Goal: Information Seeking & Learning: Learn about a topic

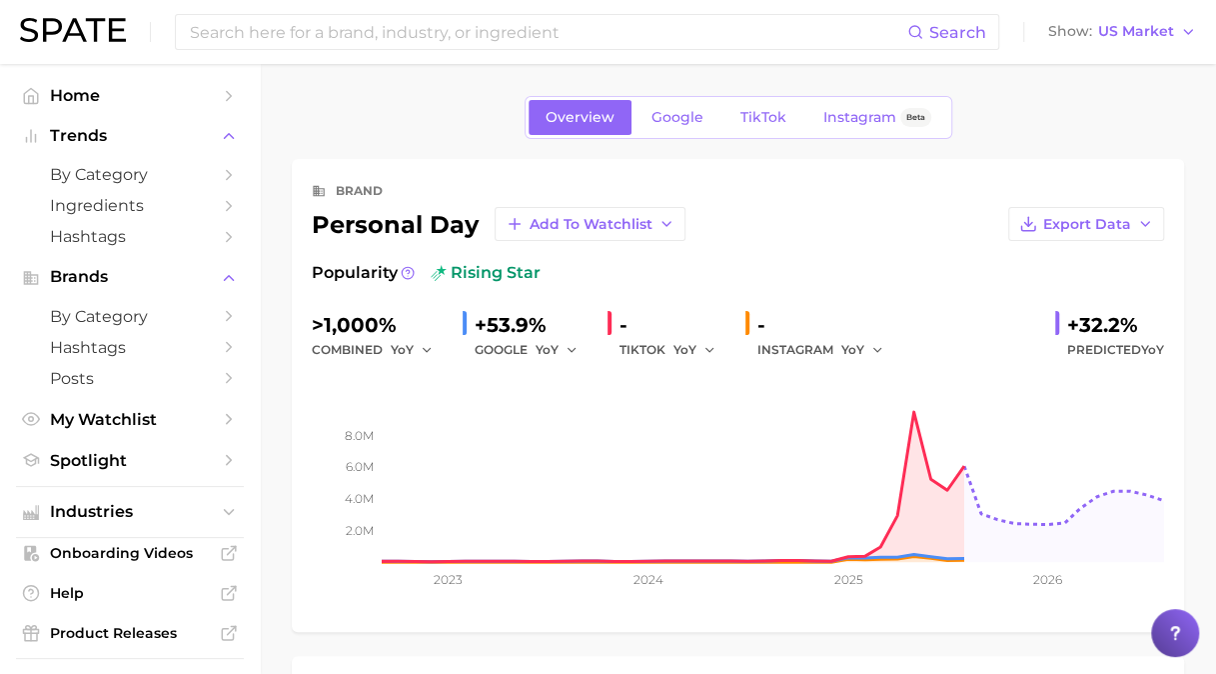
scroll to position [38, 0]
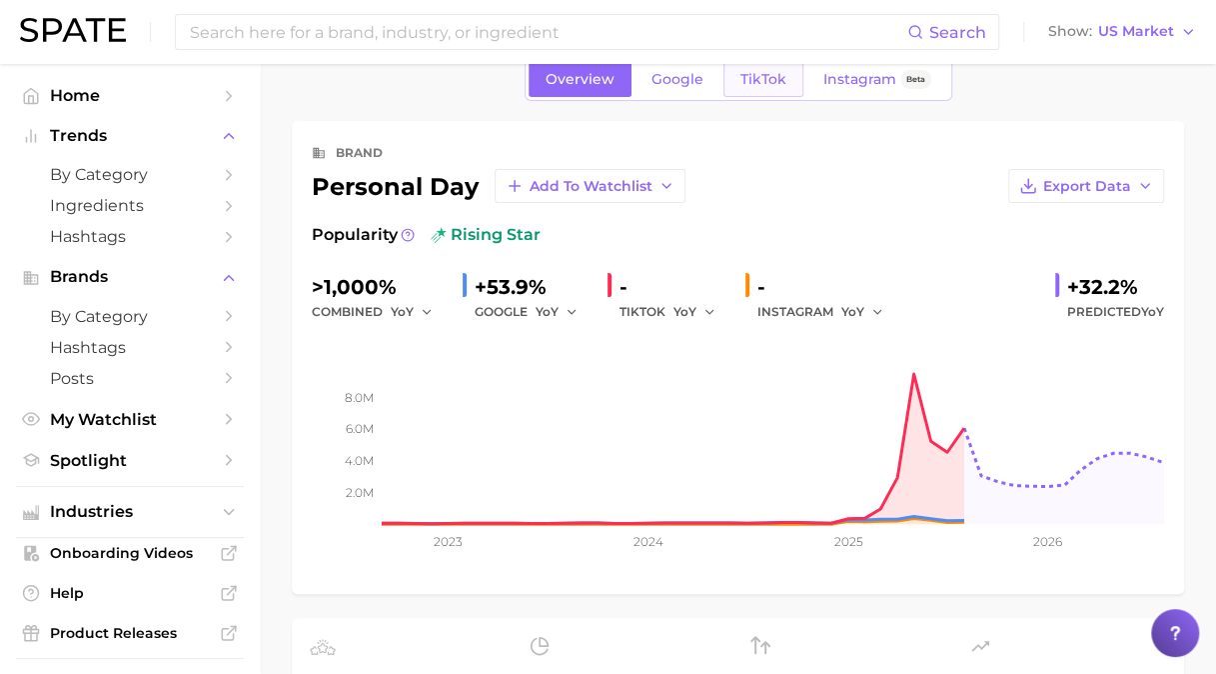
click at [766, 78] on span "TikTok" at bounding box center [764, 79] width 46 height 17
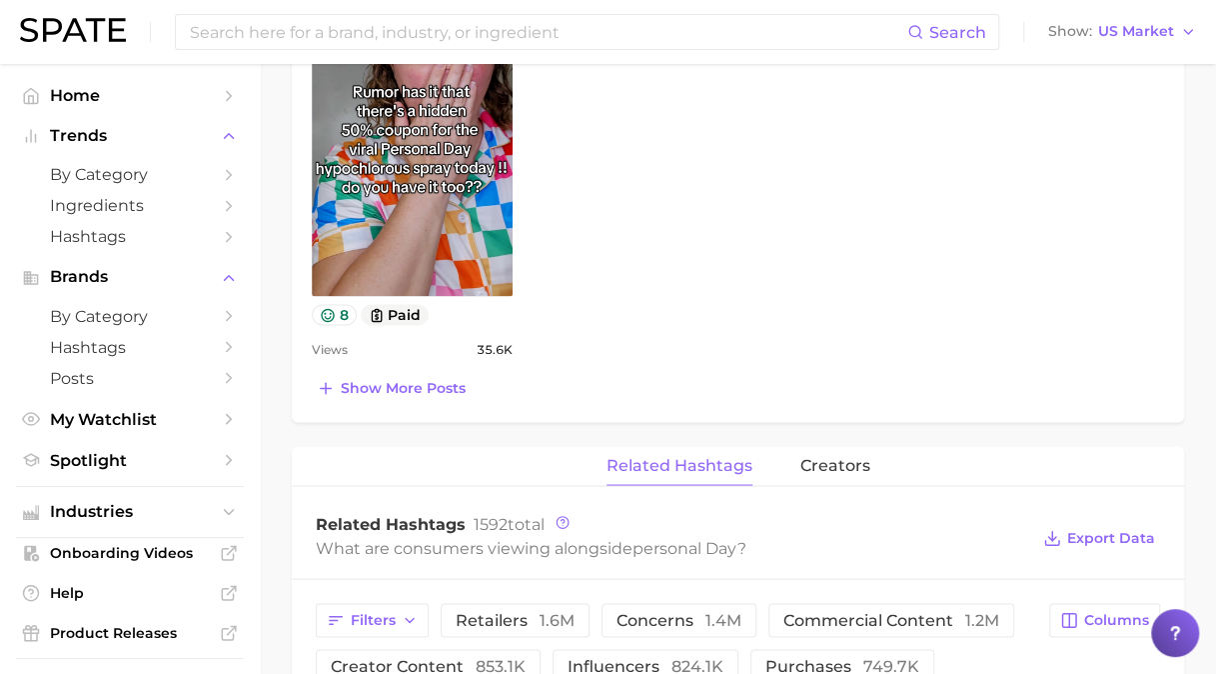
scroll to position [1799, 0]
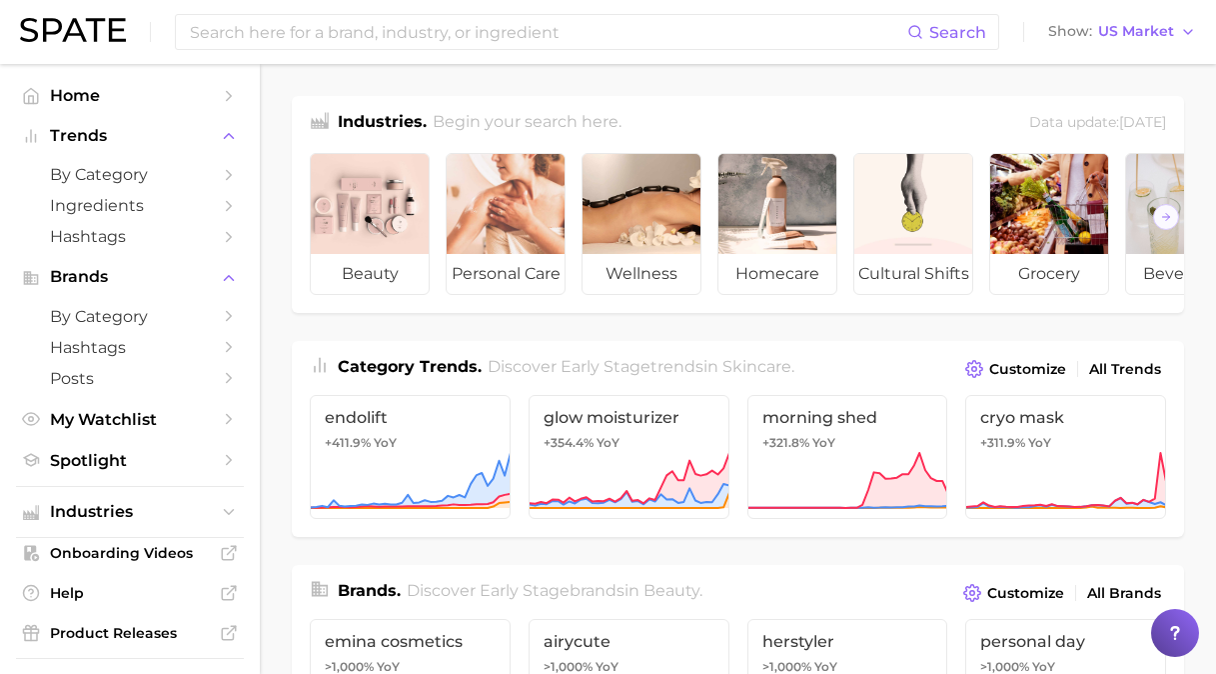
scroll to position [100, 0]
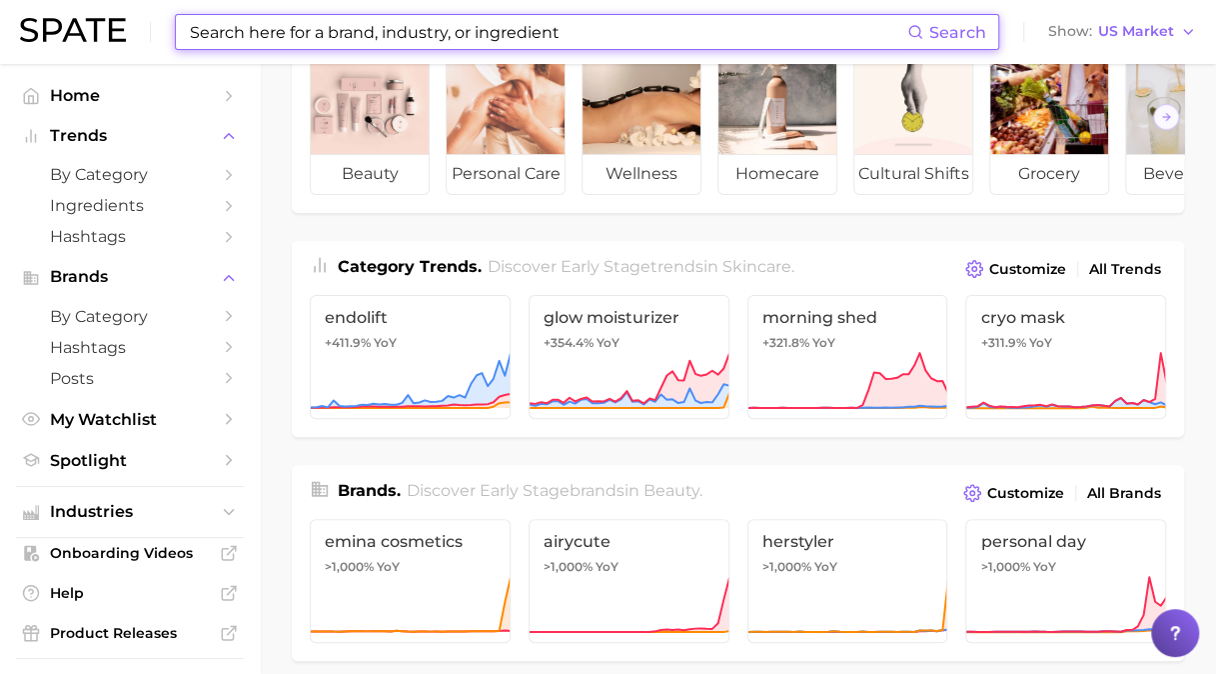
click at [543, 26] on input at bounding box center [548, 32] width 720 height 34
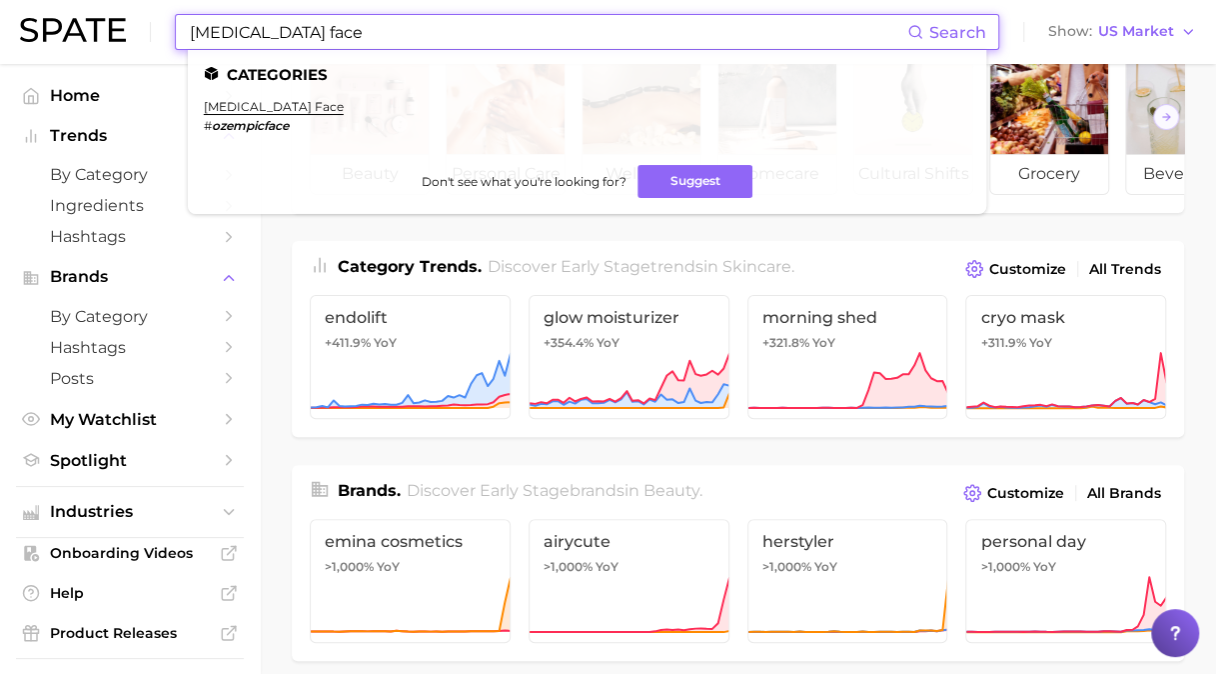
type input "[MEDICAL_DATA] face"
click at [246, 98] on ul "Categories [MEDICAL_DATA] face # ozempicface Don't see what you're looking for?…" at bounding box center [587, 132] width 799 height 164
click at [247, 105] on link "[MEDICAL_DATA] face" at bounding box center [274, 106] width 140 height 15
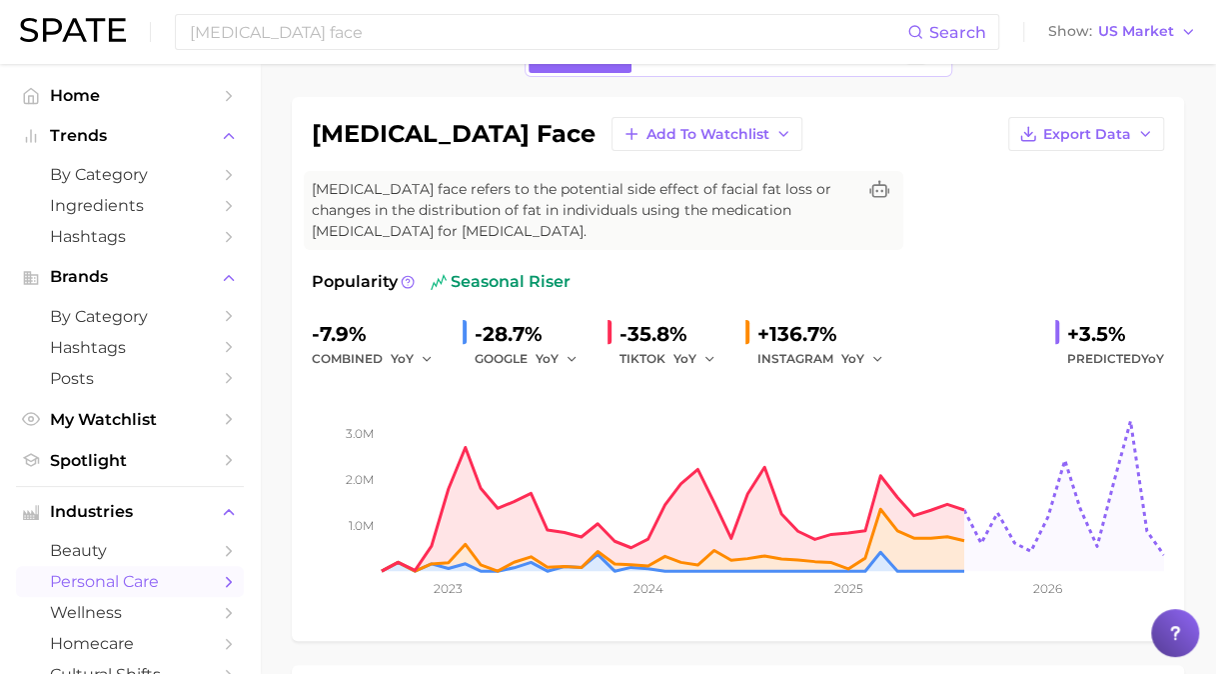
scroll to position [20, 0]
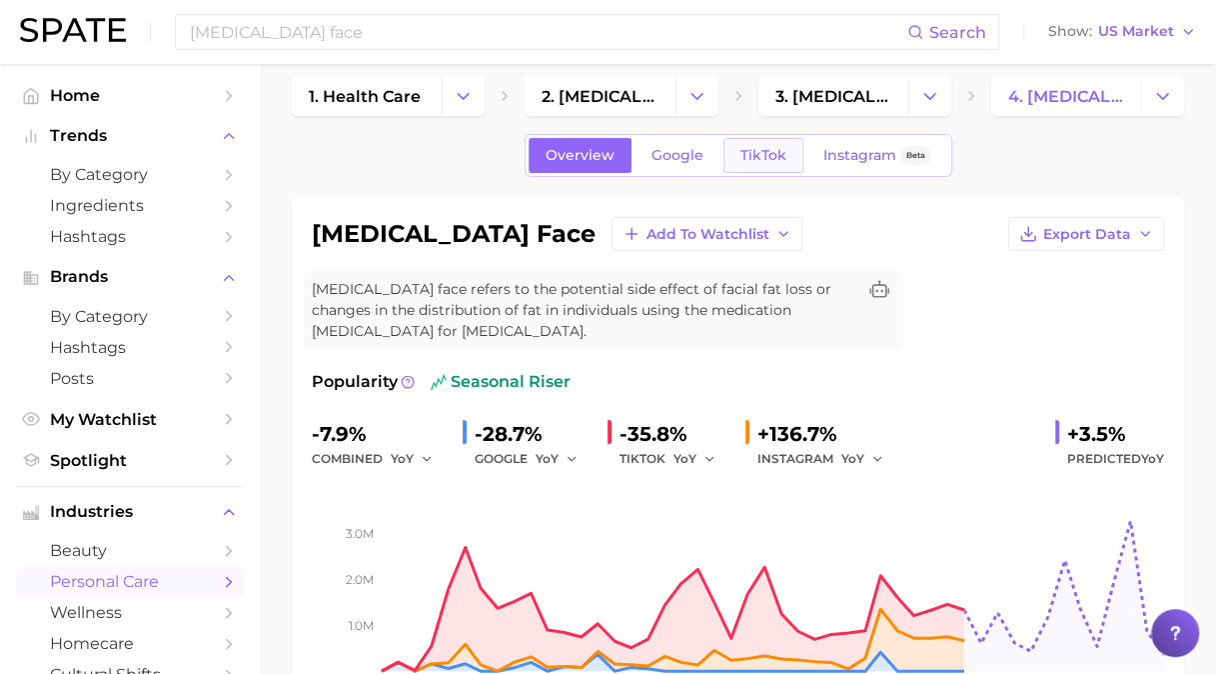
click at [766, 142] on link "TikTok" at bounding box center [764, 155] width 80 height 35
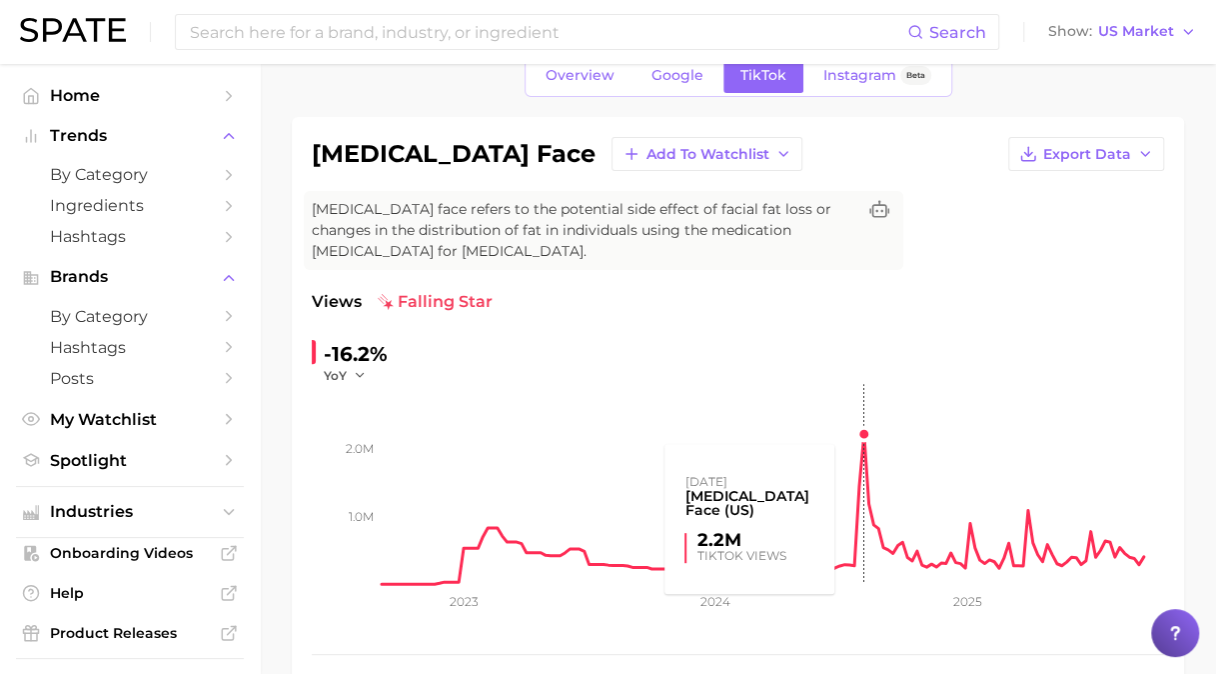
scroll to position [200, 0]
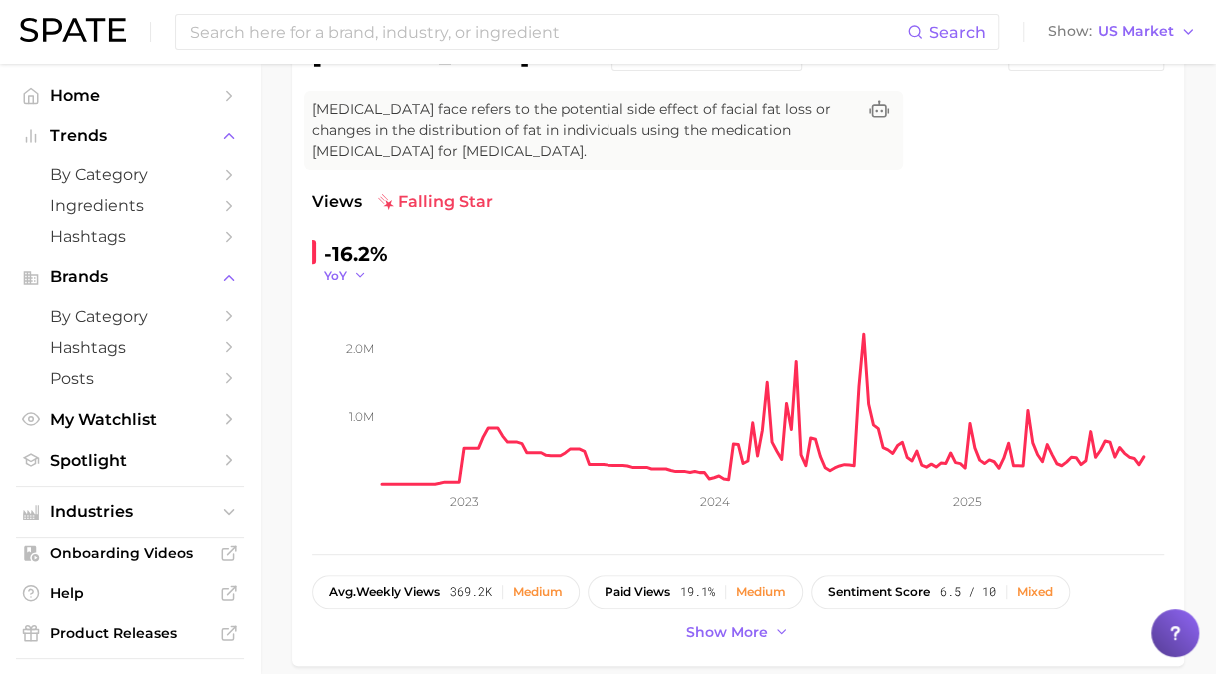
click at [364, 270] on icon "button" at bounding box center [360, 275] width 14 height 14
click at [668, 244] on div "-16.2% YoY YoY QoQ MoM WoW 1.0m 2.0m 2023 2024 2025" at bounding box center [738, 386] width 853 height 296
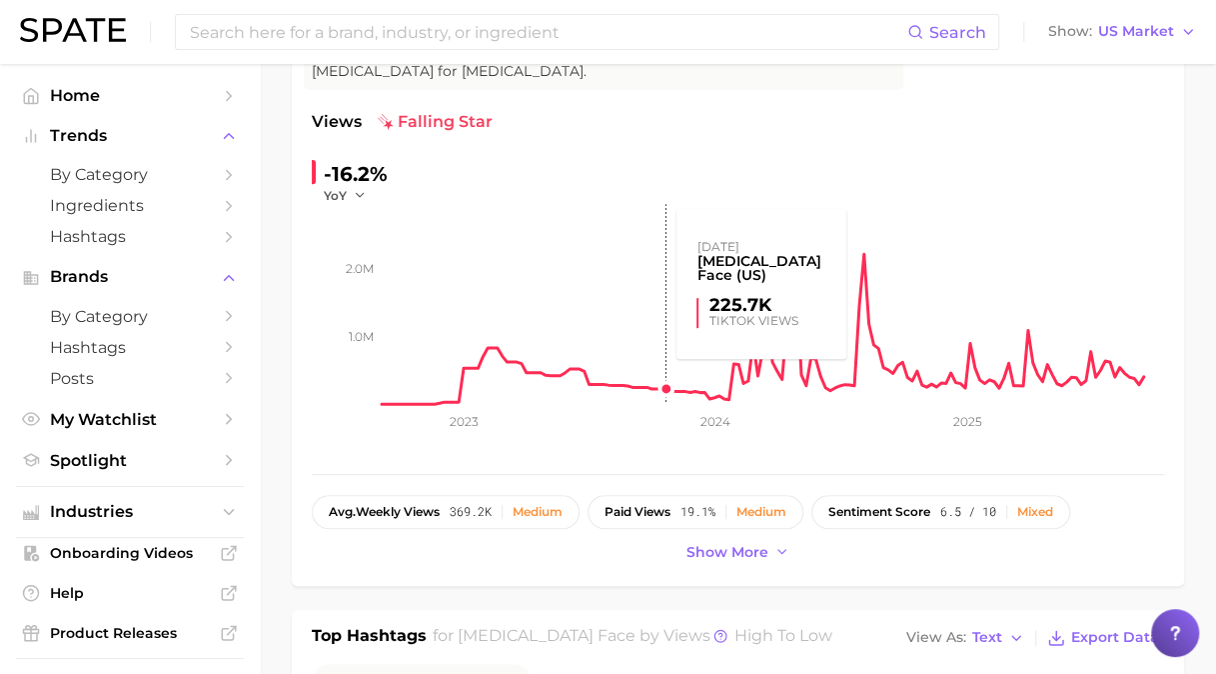
scroll to position [500, 0]
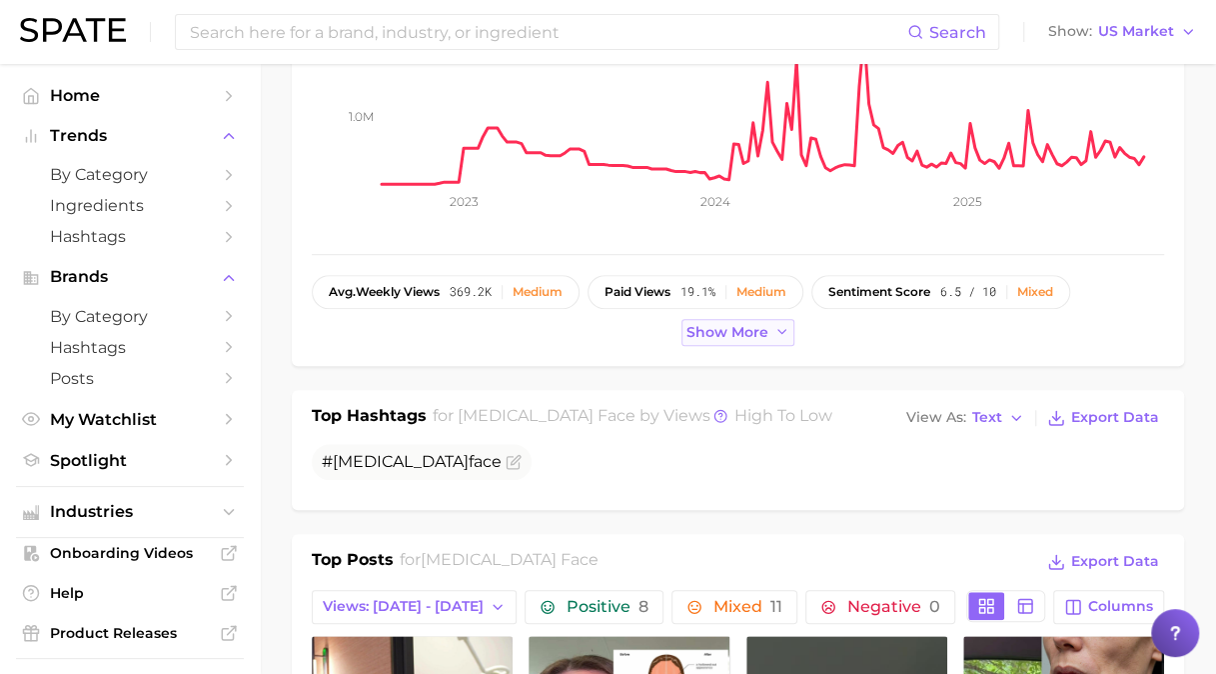
drag, startPoint x: 717, startPoint y: 339, endPoint x: 742, endPoint y: 343, distance: 25.3
click at [717, 339] on button "Show more" at bounding box center [739, 332] width 114 height 27
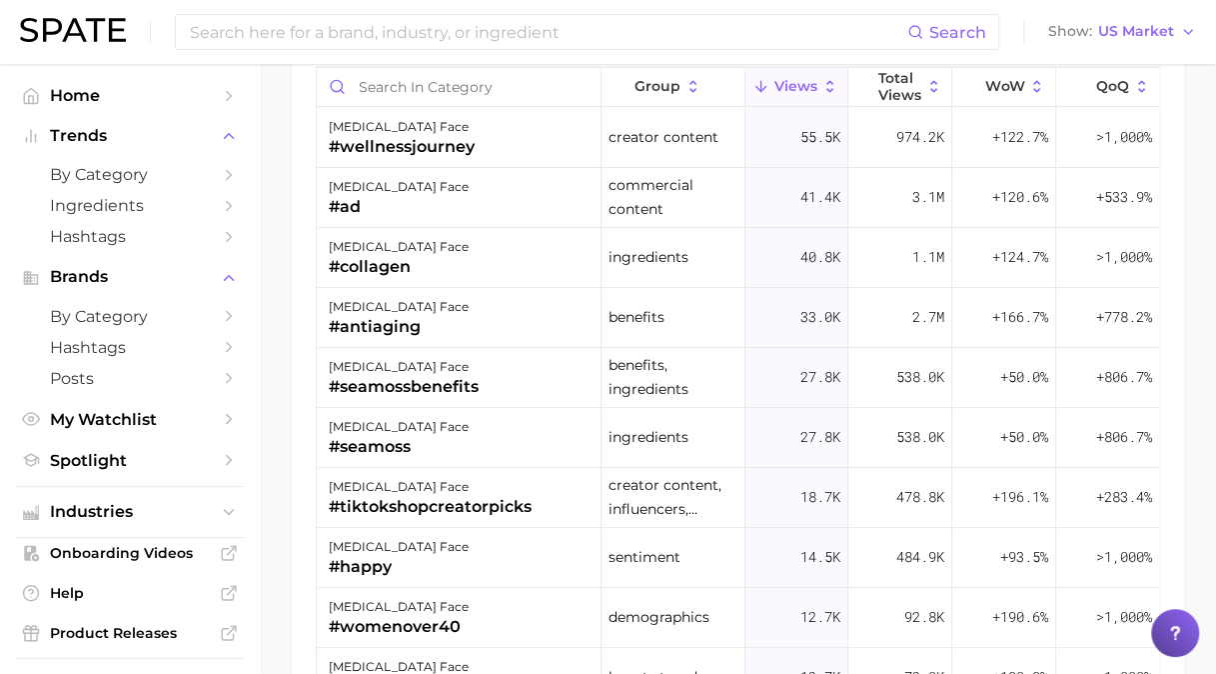
scroll to position [2289, 0]
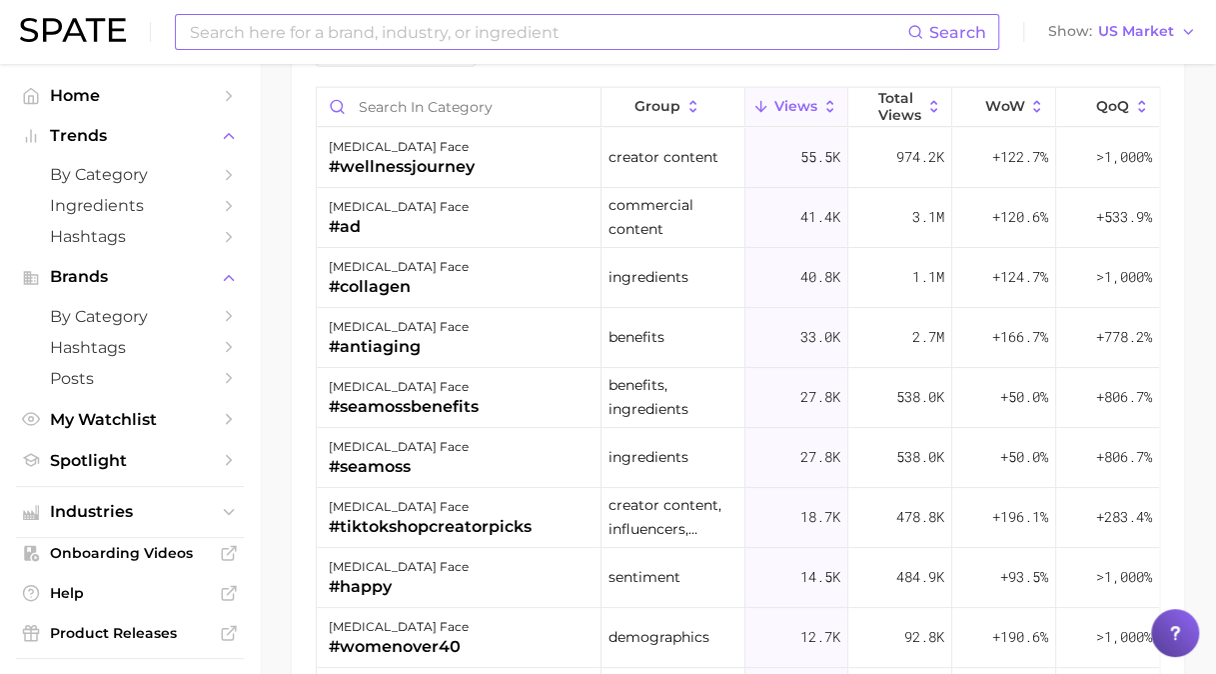
click at [593, 27] on input at bounding box center [548, 32] width 720 height 34
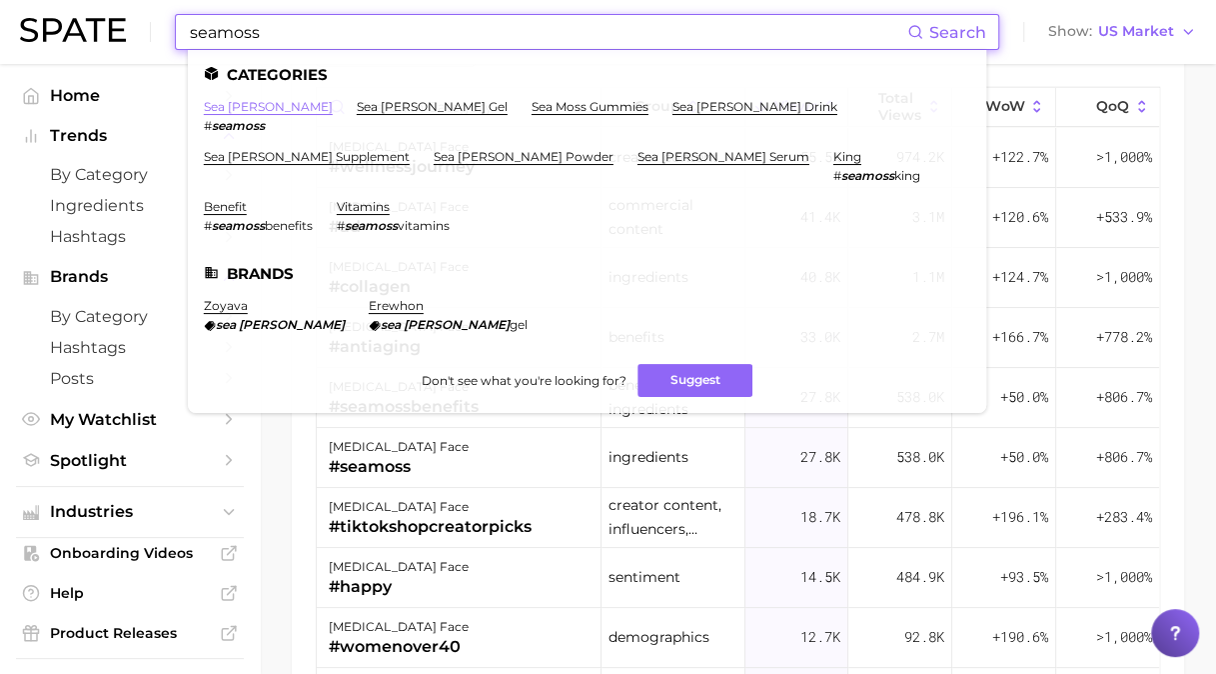
type input "seamoss"
click at [222, 109] on link "sea [PERSON_NAME]" at bounding box center [268, 106] width 129 height 15
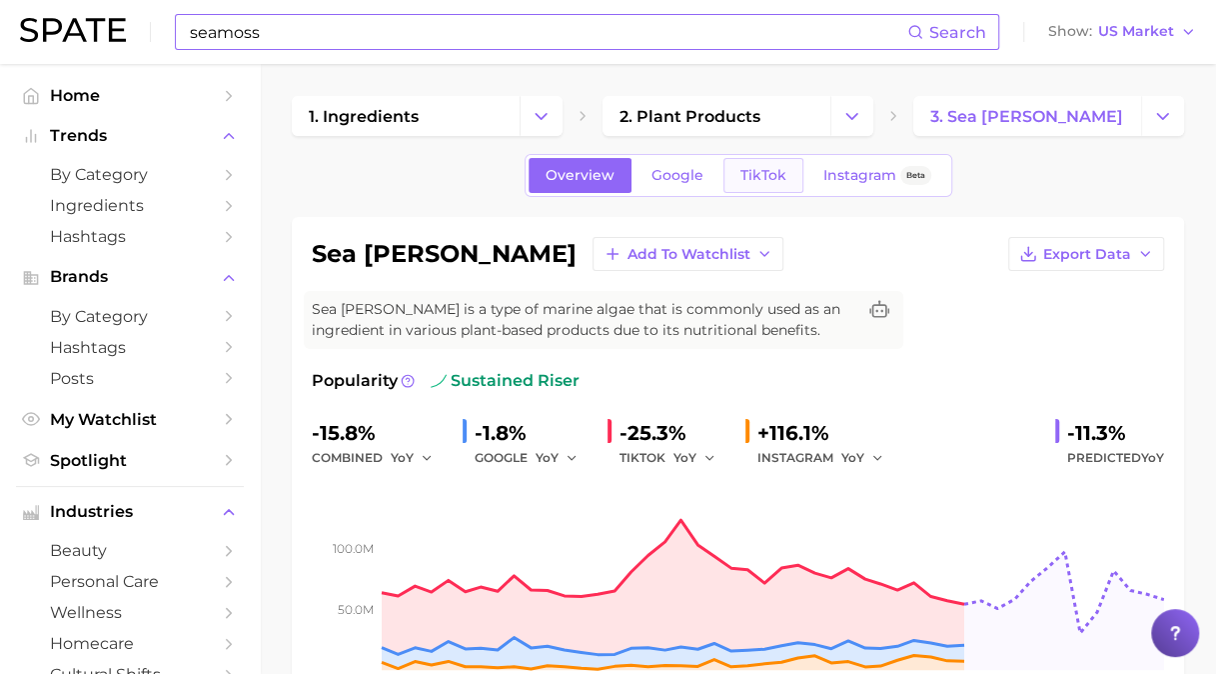
click at [772, 165] on link "TikTok" at bounding box center [764, 175] width 80 height 35
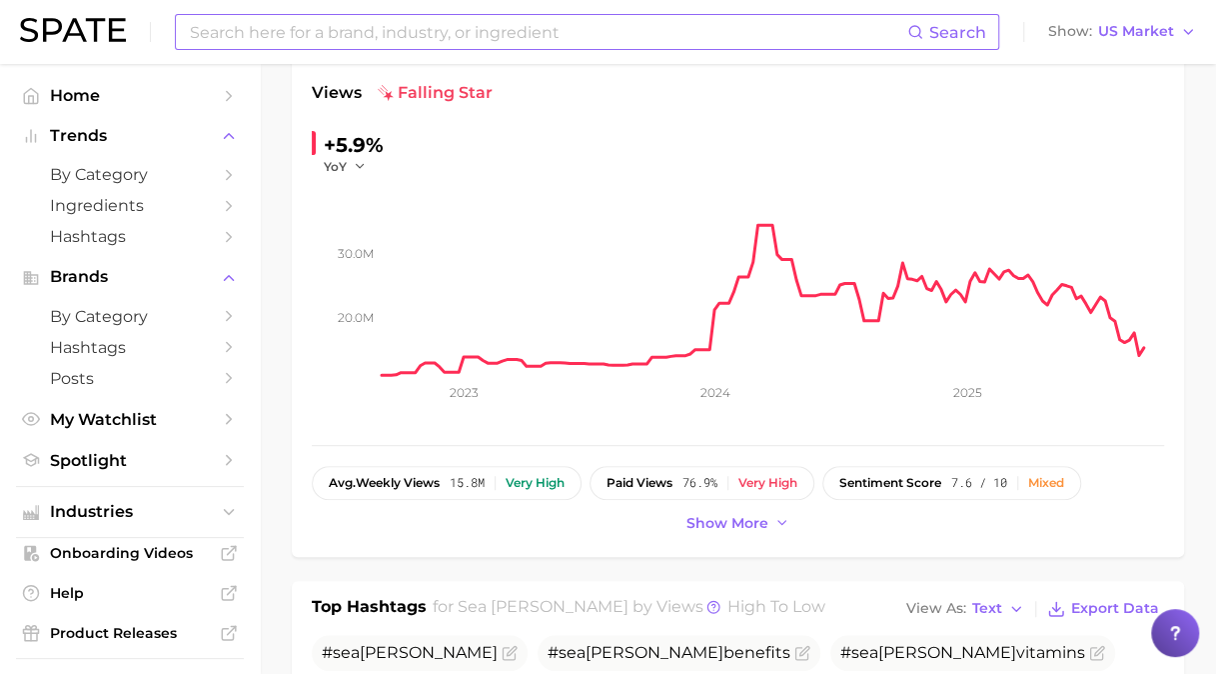
scroll to position [302, 0]
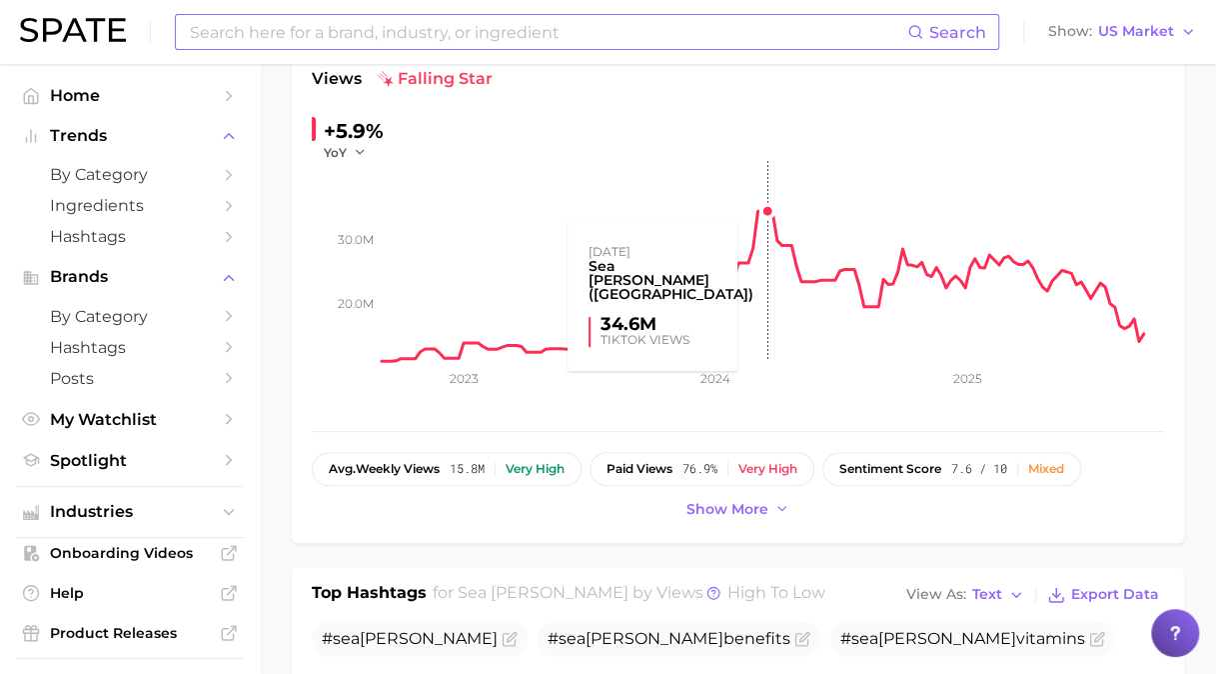
click at [767, 192] on rect at bounding box center [773, 261] width 783 height 200
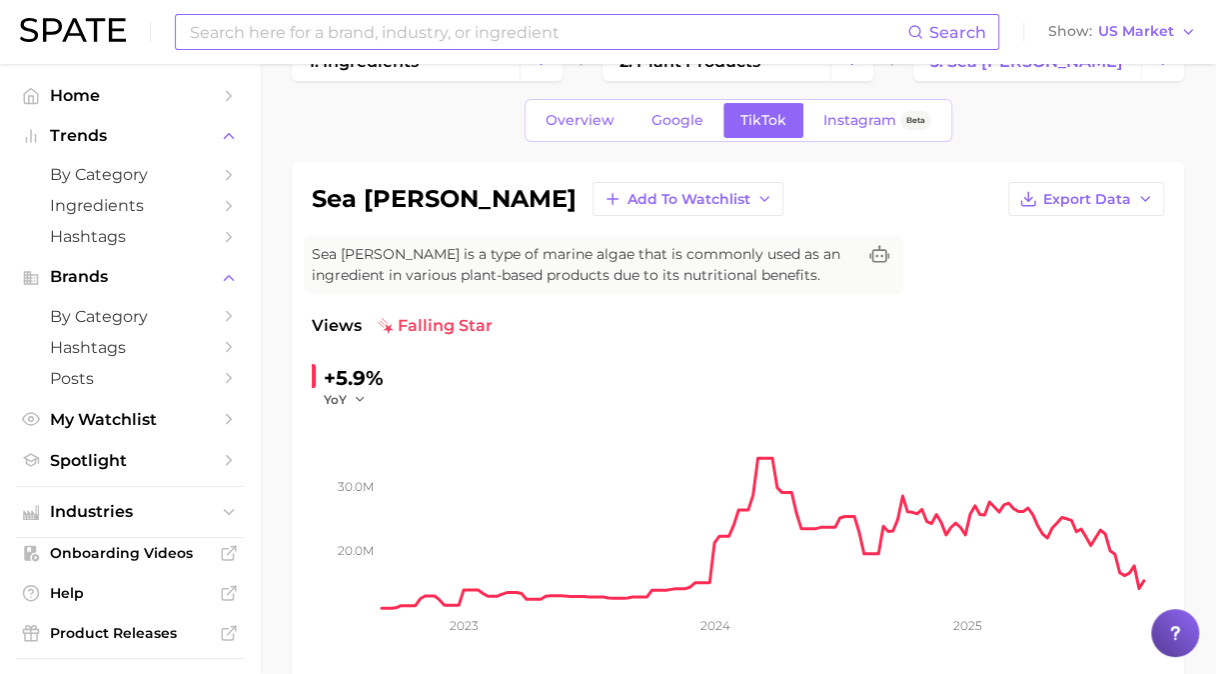
scroll to position [100, 0]
